Goal: Task Accomplishment & Management: Manage account settings

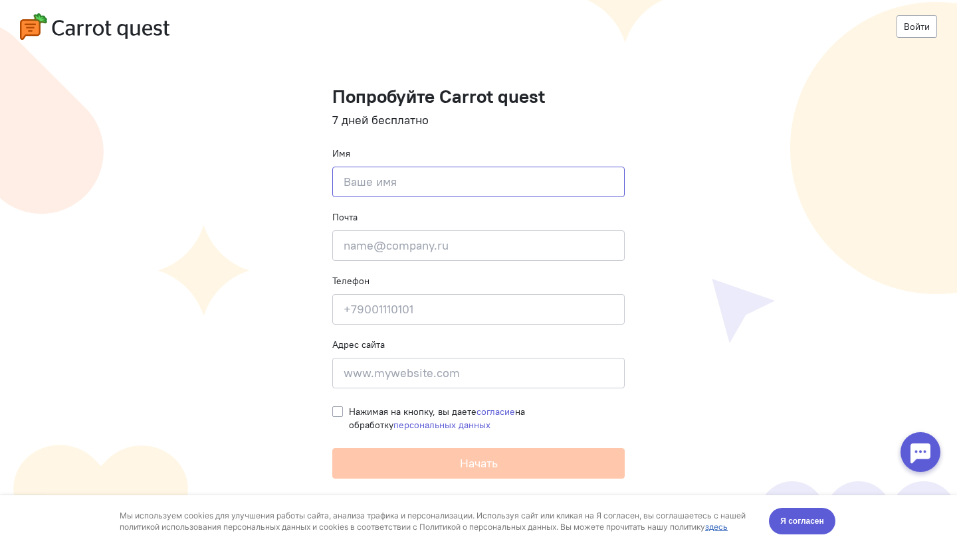
click at [369, 183] on input at bounding box center [478, 182] width 292 height 31
type input "[PERSON_NAME]"
type input "[PERSON_NAME][EMAIL_ADDRESS][DOMAIN_NAME]"
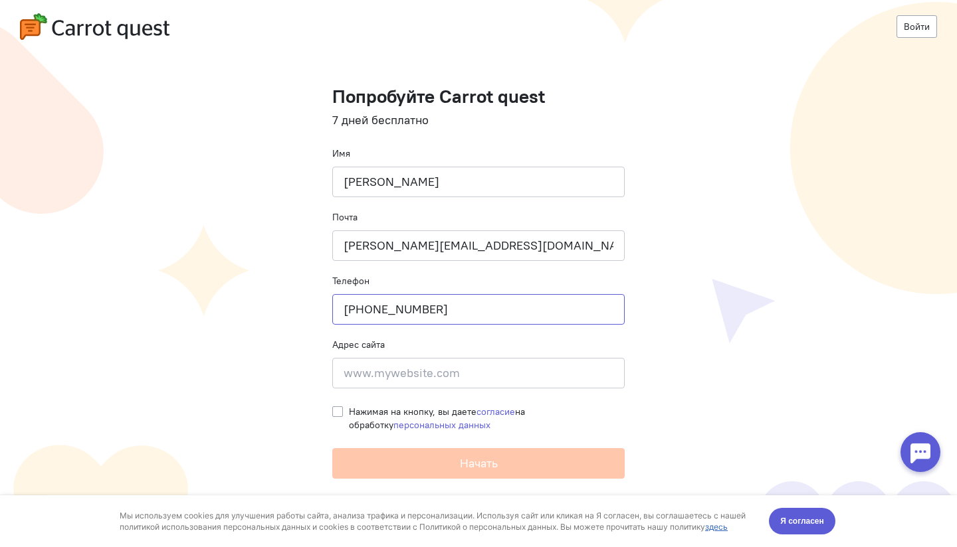
type input "[PHONE_NUMBER]"
click at [375, 368] on input at bounding box center [478, 373] width 292 height 31
type input "з"
type input "[DOMAIN_NAME]"
click at [349, 414] on label "Нажимая на кнопку, вы даете согласие на обработку персональных данных" at bounding box center [487, 418] width 276 height 27
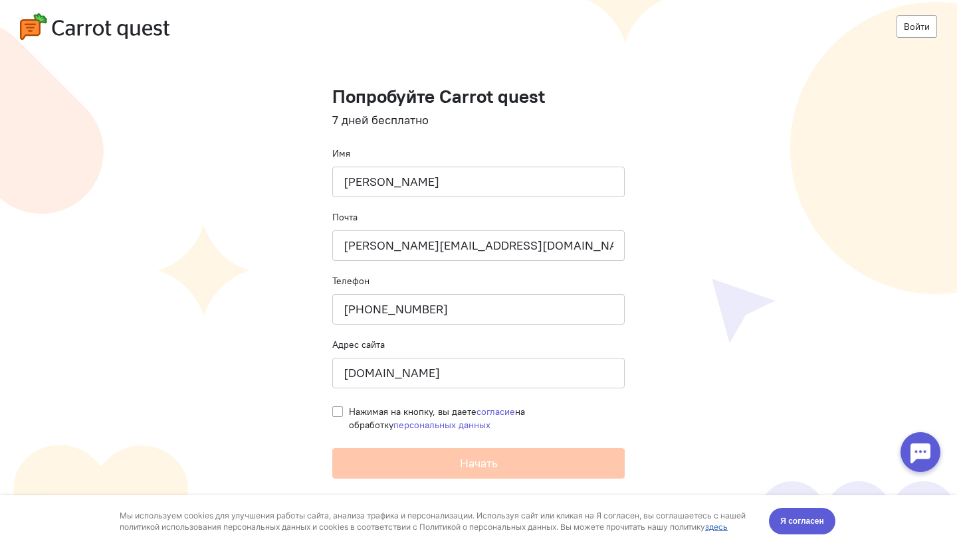
click at [335, 414] on input "Нажимая на кнопку, вы даете согласие на обработку персональных данных" at bounding box center [337, 411] width 11 height 12
checkbox input "true"
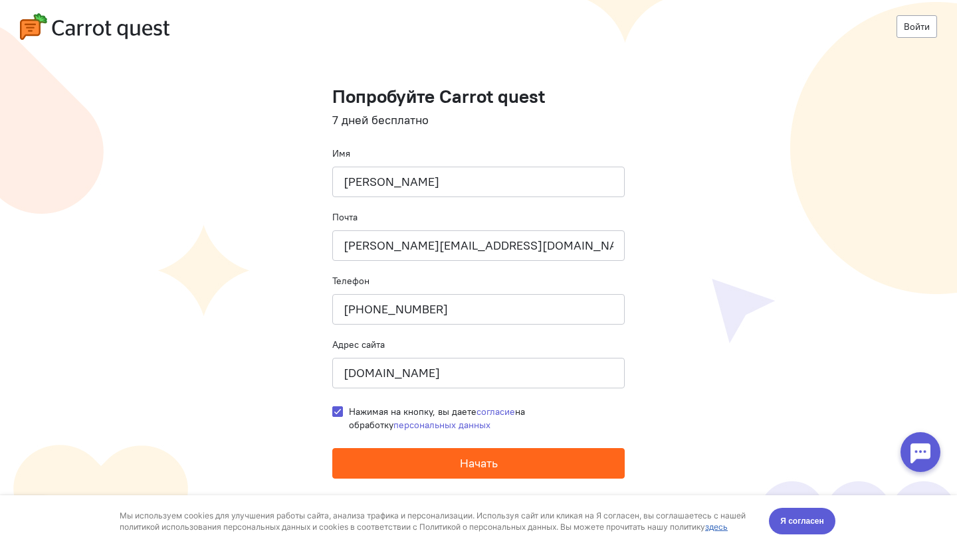
click at [409, 462] on button "Начать" at bounding box center [478, 463] width 292 height 31
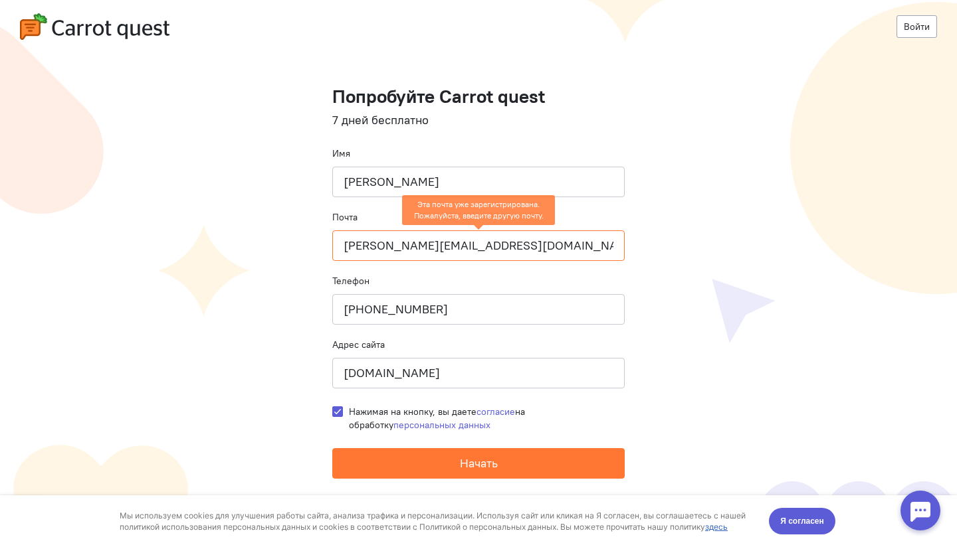
drag, startPoint x: 430, startPoint y: 247, endPoint x: 327, endPoint y: 252, distance: 103.1
click at [326, 252] on cq-registration "Войти Попробуйте Carrot quest 7 дней бесплатно Имя [PERSON_NAME] Почта [EMAIL_A…" at bounding box center [478, 273] width 957 height 547
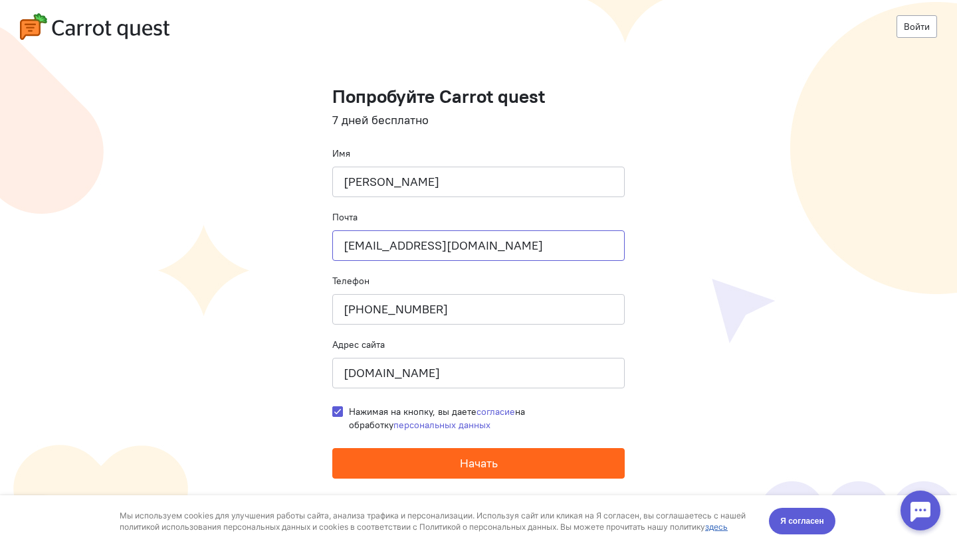
type input "[EMAIL_ADDRESS][DOMAIN_NAME]"
click at [433, 454] on button "Начать" at bounding box center [478, 463] width 292 height 31
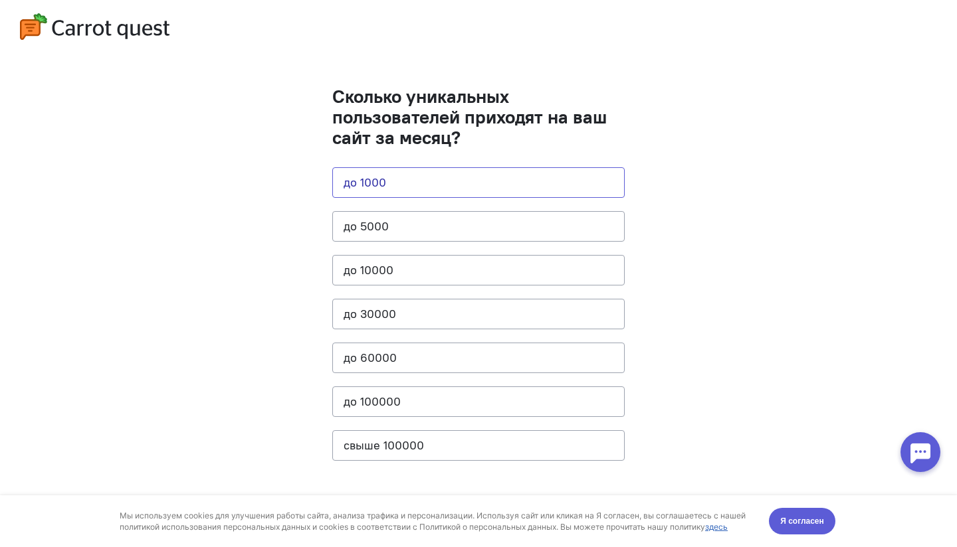
click at [482, 191] on button "до 1000" at bounding box center [478, 182] width 292 height 31
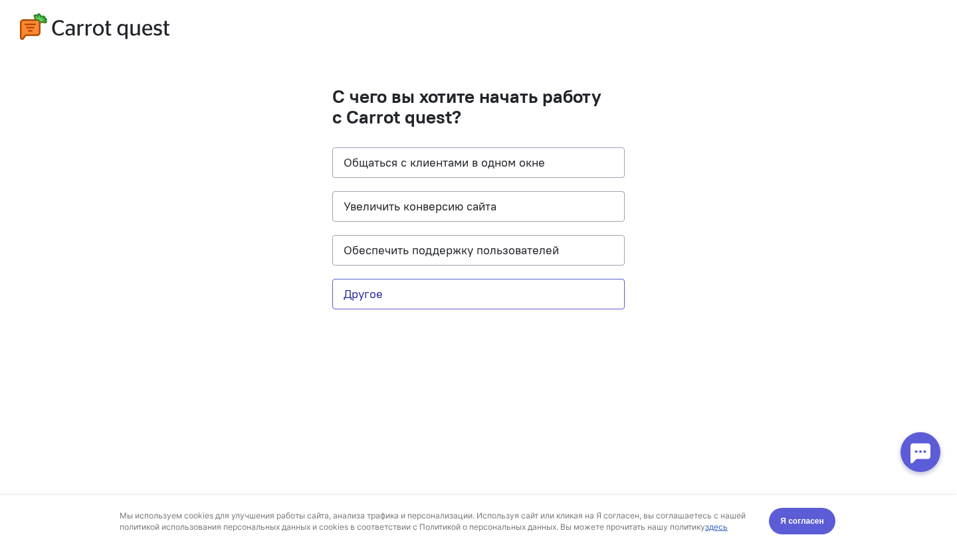
click at [545, 288] on button "Другое" at bounding box center [478, 294] width 292 height 31
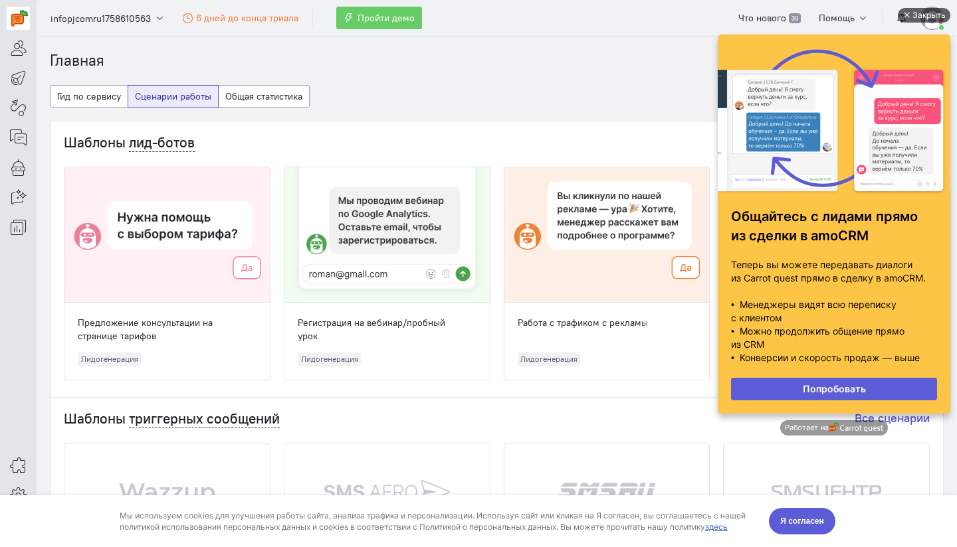
click at [925, 12] on div "Закрыть" at bounding box center [928, 15] width 33 height 15
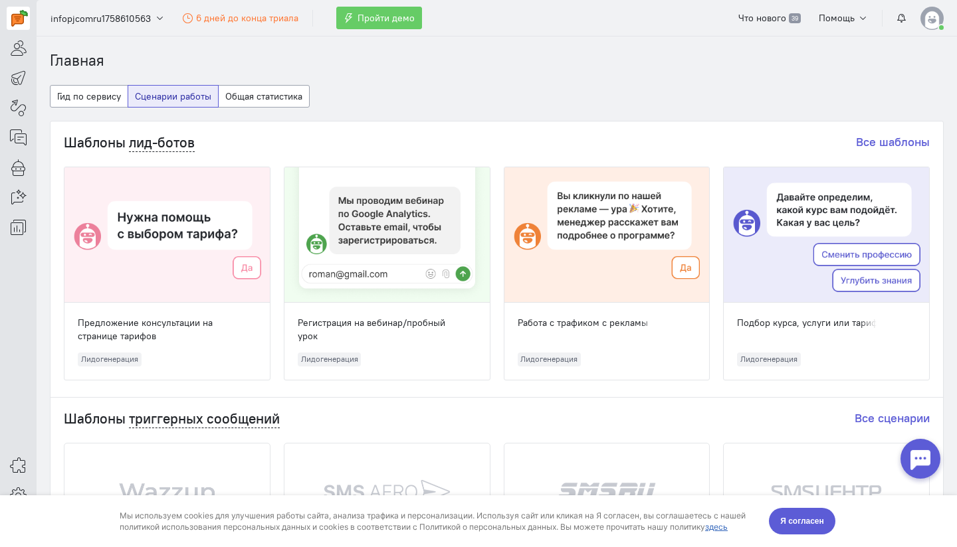
click at [927, 21] on img at bounding box center [931, 18] width 23 height 23
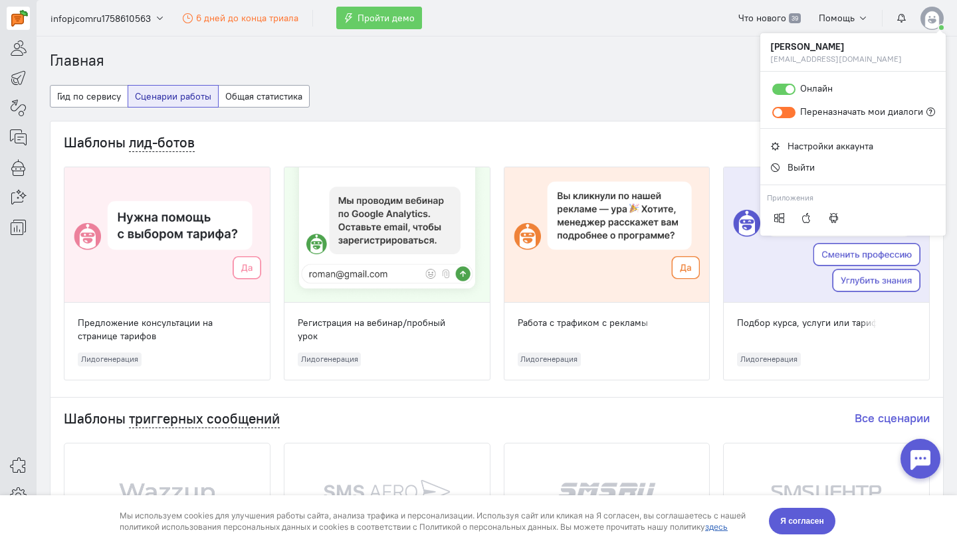
click at [927, 21] on img at bounding box center [931, 18] width 23 height 23
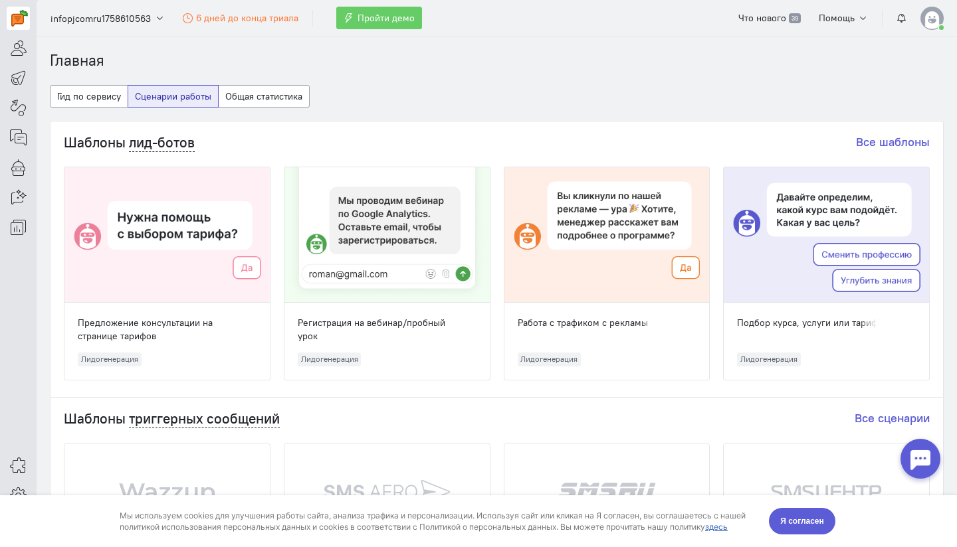
click at [927, 21] on img at bounding box center [931, 18] width 23 height 23
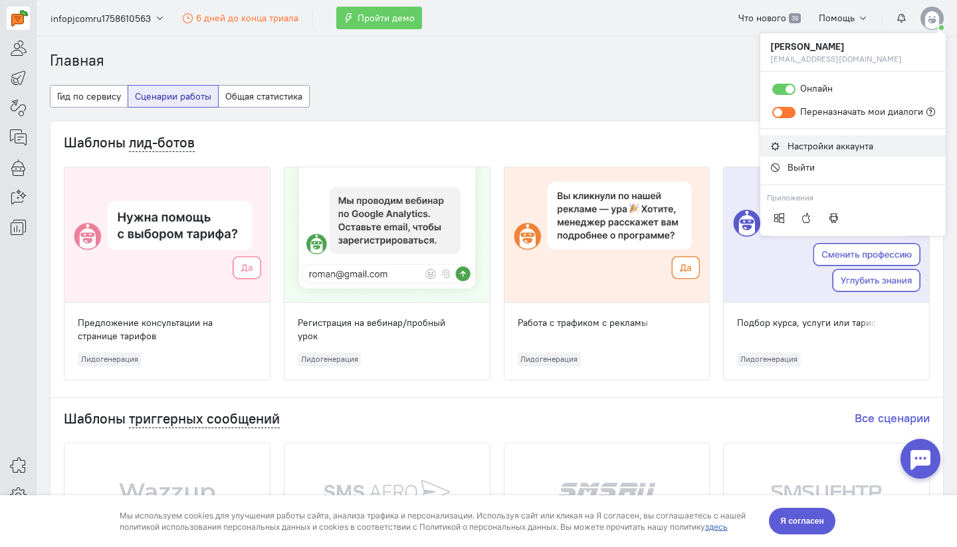
click at [825, 147] on span "Настройки аккаунта" at bounding box center [830, 146] width 86 height 12
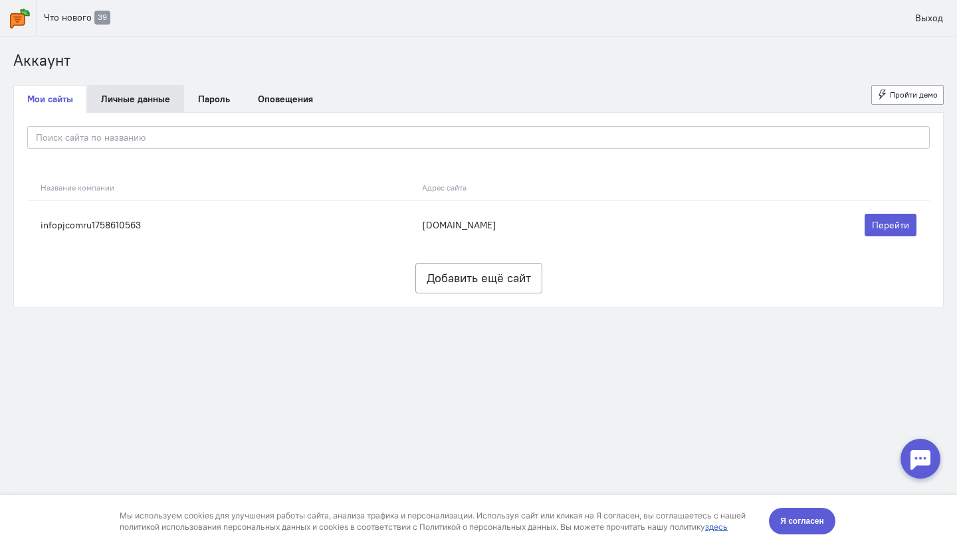
click at [146, 100] on link "Личные данные" at bounding box center [135, 99] width 97 height 28
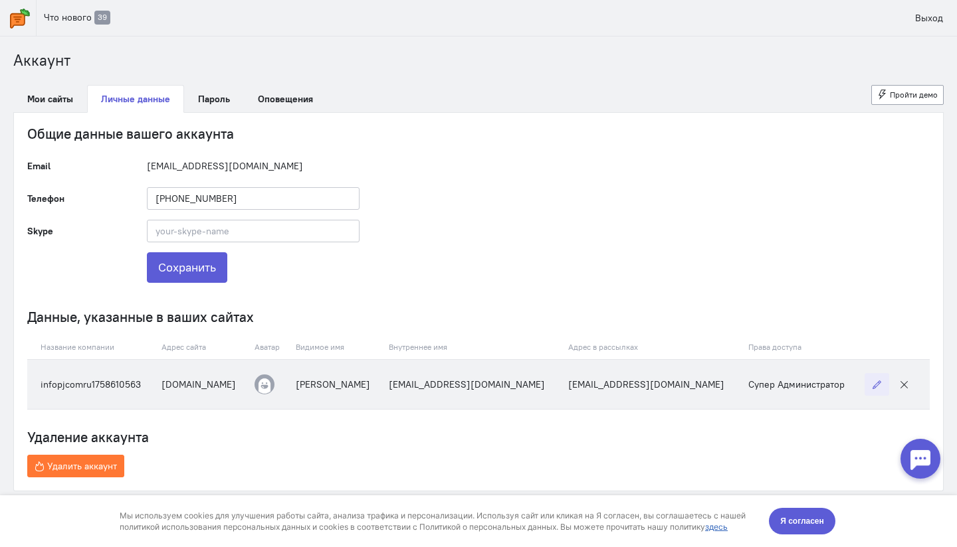
click at [877, 387] on icon "button" at bounding box center [877, 385] width 10 height 10
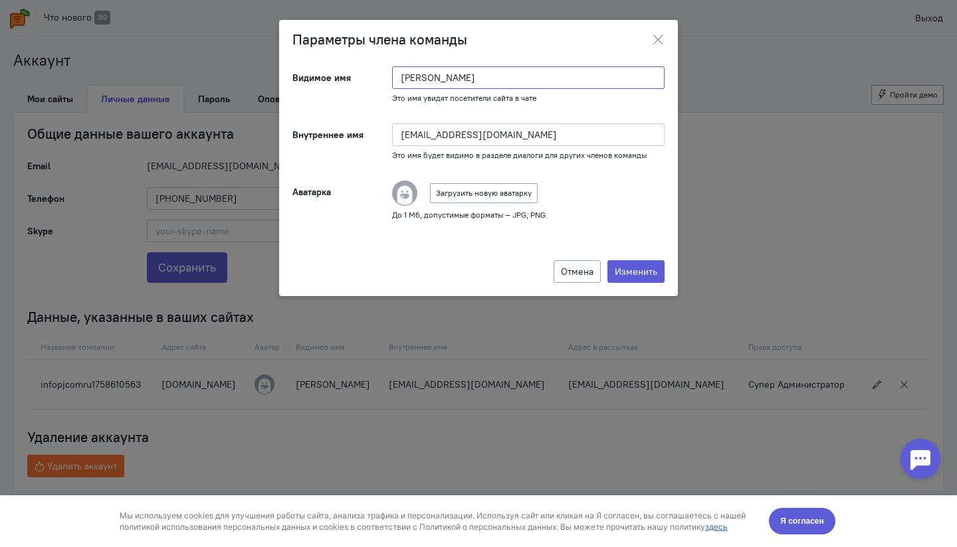
drag, startPoint x: 450, startPoint y: 80, endPoint x: 392, endPoint y: 81, distance: 57.8
click at [392, 81] on input "[PERSON_NAME]" at bounding box center [528, 77] width 272 height 23
type input "З"
type input "PJCOM"
click at [634, 270] on button "Изменить" at bounding box center [635, 271] width 57 height 23
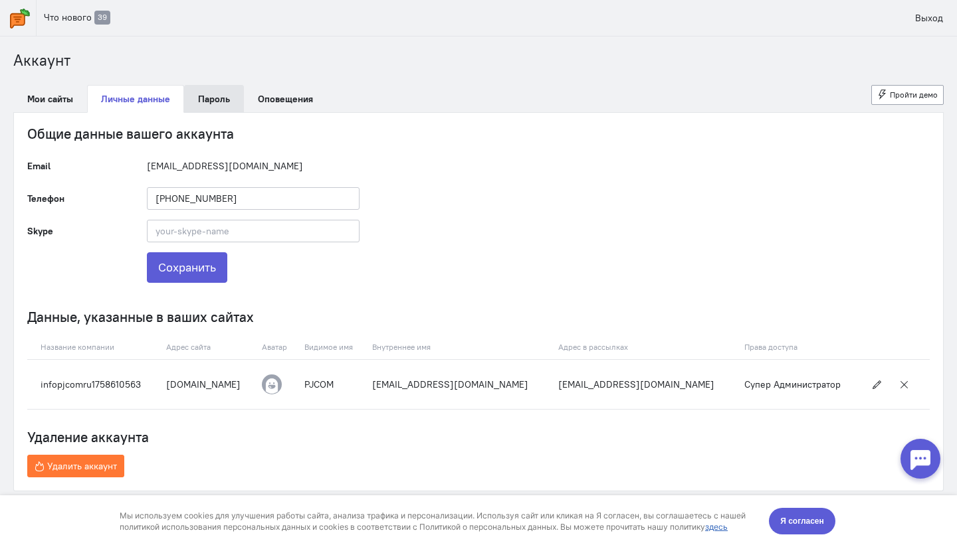
click at [216, 101] on link "Пароль" at bounding box center [214, 99] width 60 height 28
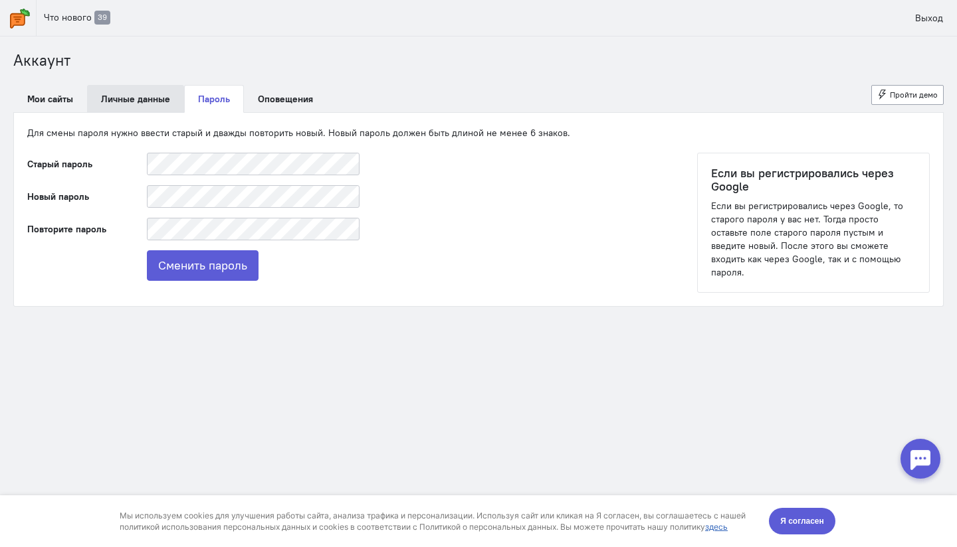
click at [157, 97] on link "Личные данные" at bounding box center [135, 99] width 97 height 28
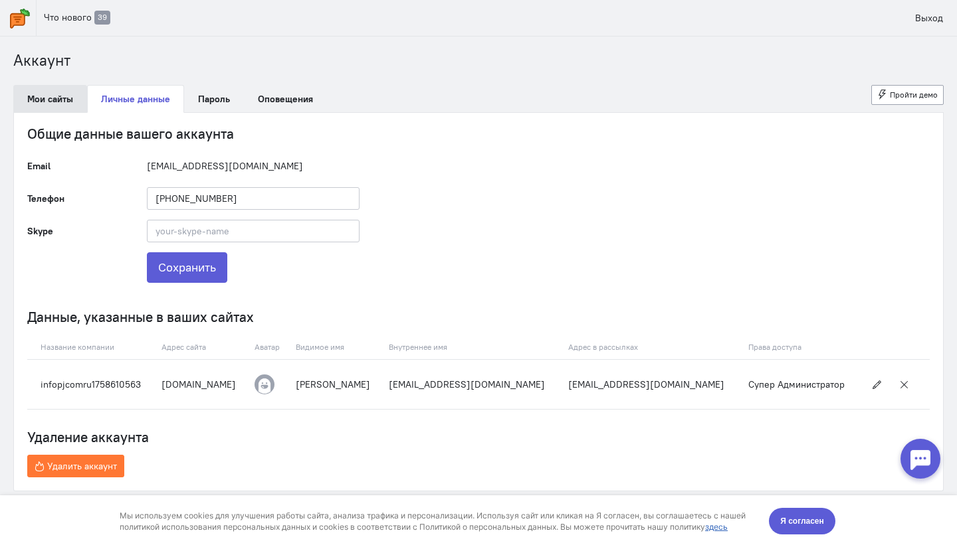
click at [52, 96] on link "Мои сайты" at bounding box center [50, 99] width 74 height 28
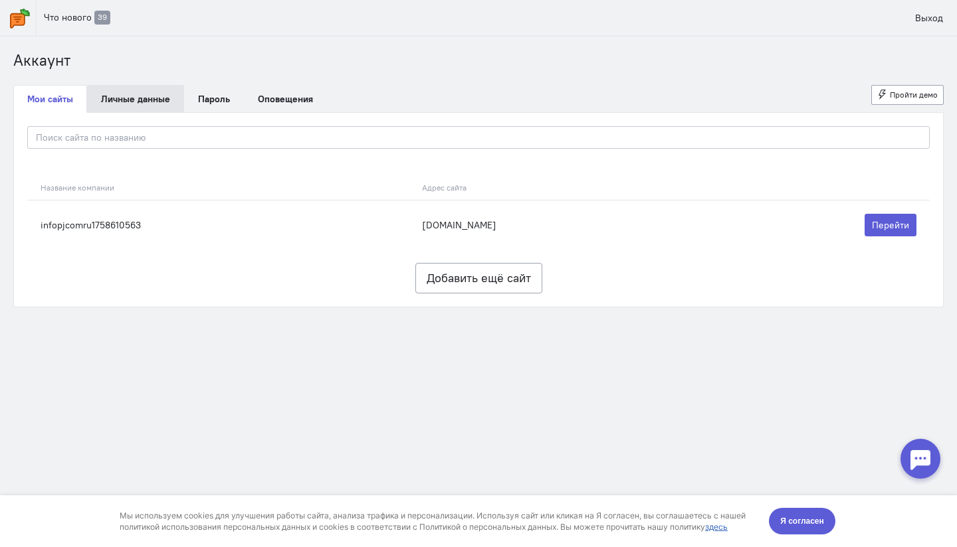
click at [130, 99] on link "Личные данные" at bounding box center [135, 99] width 97 height 28
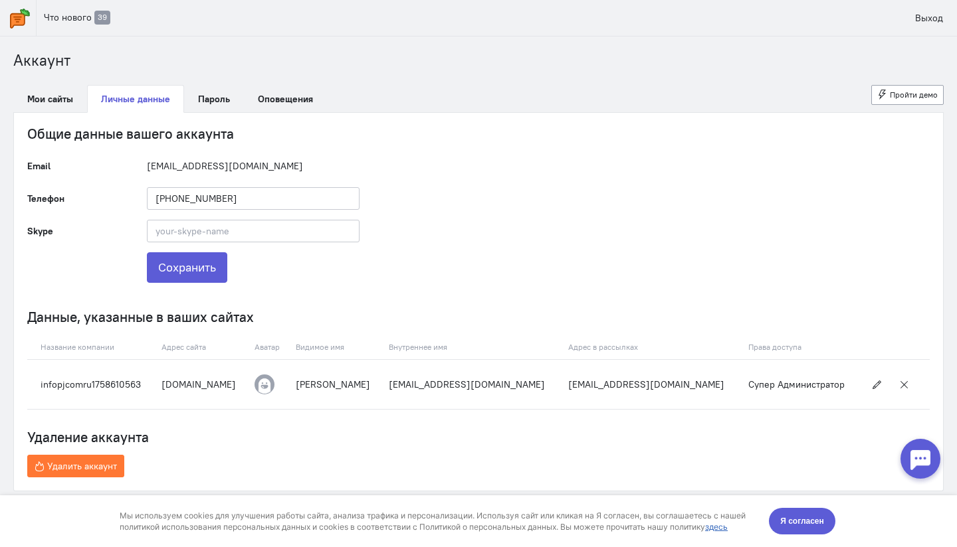
click at [21, 29] on link at bounding box center [18, 18] width 37 height 36
click at [18, 20] on img at bounding box center [20, 19] width 20 height 20
click at [935, 25] on link "Выход" at bounding box center [928, 18] width 43 height 23
